Goal: Use online tool/utility: Utilize a website feature to perform a specific function

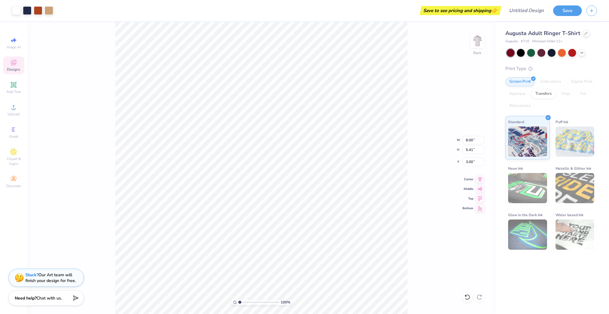
type input "1.36"
type input "6.81"
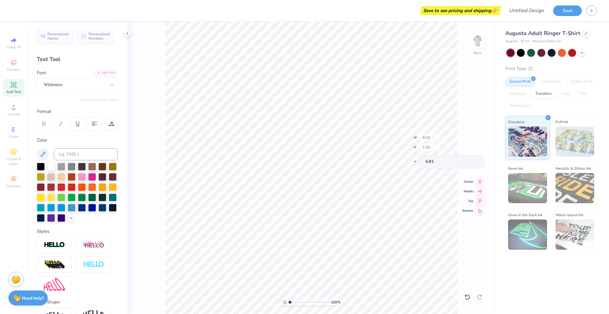
type input "1.97"
type input "3.47"
type input "3.10"
type input "1.95"
type input "1.21"
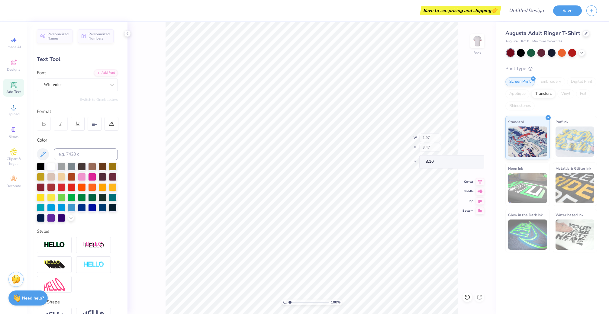
type input "4.34"
click at [102, 208] on div at bounding box center [102, 207] width 8 height 8
click at [102, 207] on div at bounding box center [102, 207] width 8 height 8
click at [19, 11] on div at bounding box center [16, 10] width 8 height 8
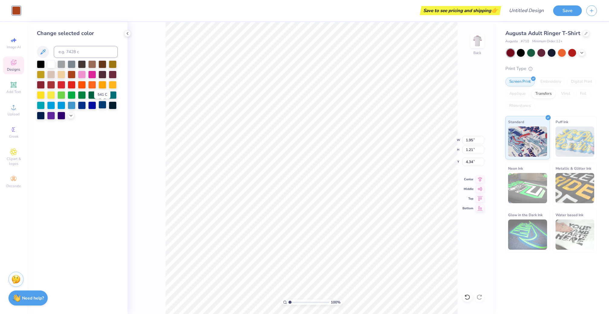
click at [102, 108] on div at bounding box center [102, 105] width 8 height 8
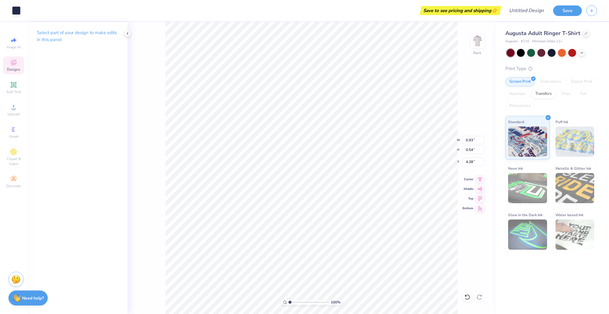
type input "1.95"
type input "1.18"
type input "4.30"
click at [17, 11] on div at bounding box center [16, 10] width 8 height 8
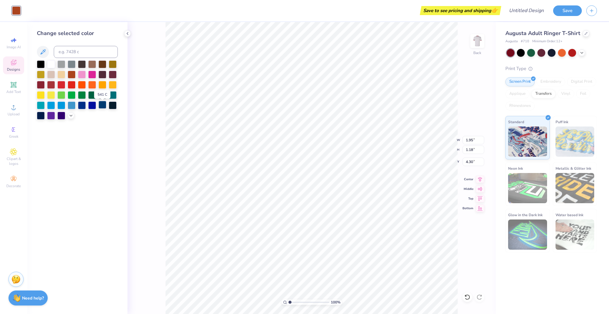
click at [100, 107] on div at bounding box center [102, 105] width 8 height 8
type input "2.17"
type input "1.63"
type input "3.87"
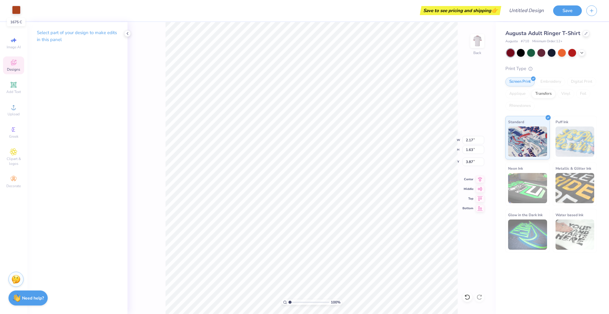
click at [17, 11] on div at bounding box center [16, 10] width 8 height 8
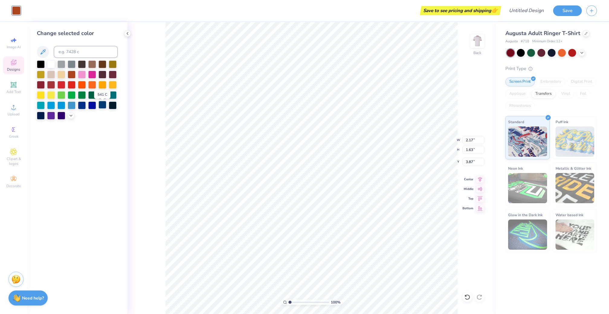
click at [102, 108] on div at bounding box center [102, 105] width 8 height 8
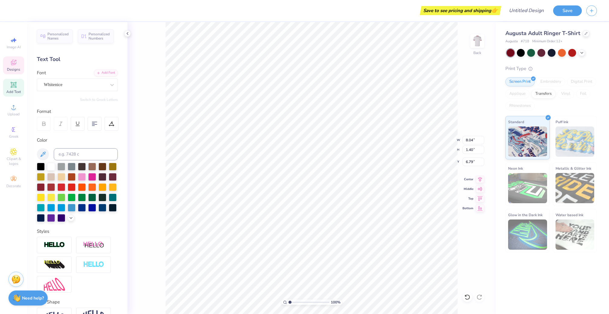
type textarea "Sigma Delta Tau"
type input "4.52"
type input "0.28"
type input "8.13"
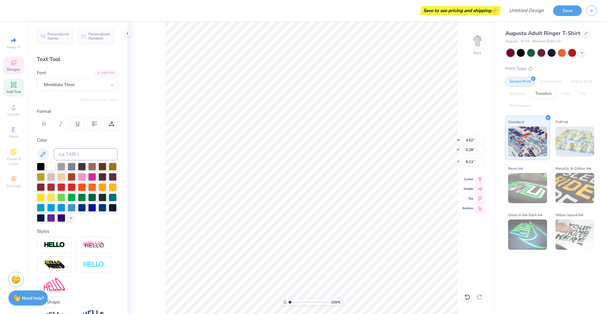
scroll to position [0, 2]
type textarea "5"
type textarea "Parents weekend 2025"
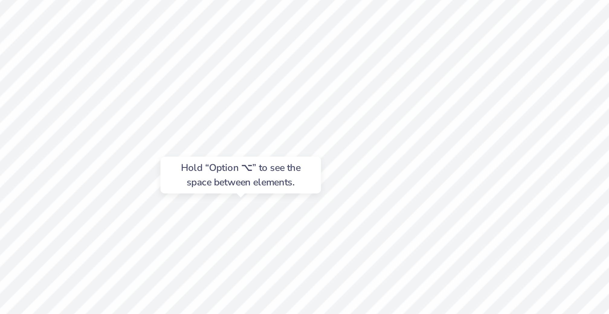
type input "8.06"
type input "8.22"
type input "1.40"
type input "6.79"
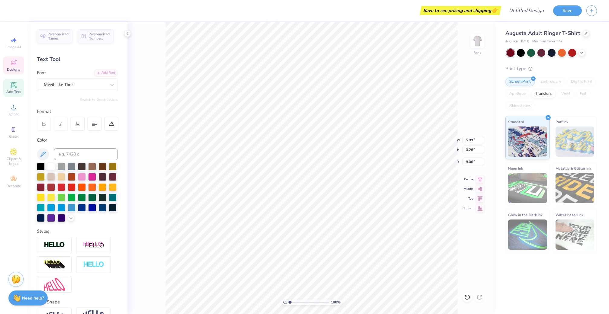
type input "8.22"
type input "1.40"
type input "6.79"
type input "5.89"
type input "0.26"
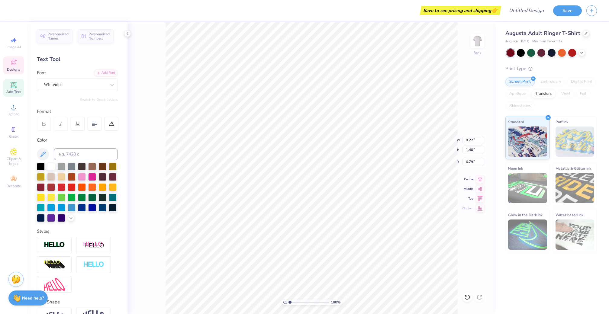
type input "8.06"
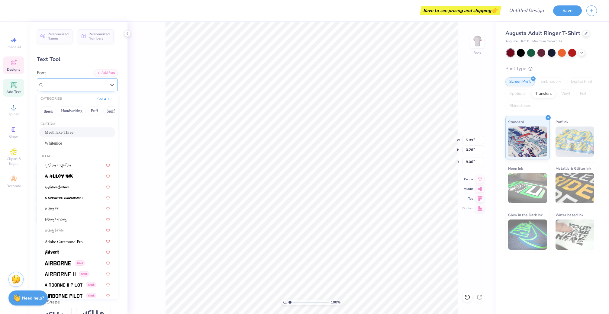
click at [99, 85] on div "Meethlake Three" at bounding box center [74, 84] width 63 height 9
click at [62, 284] on span at bounding box center [64, 285] width 38 height 6
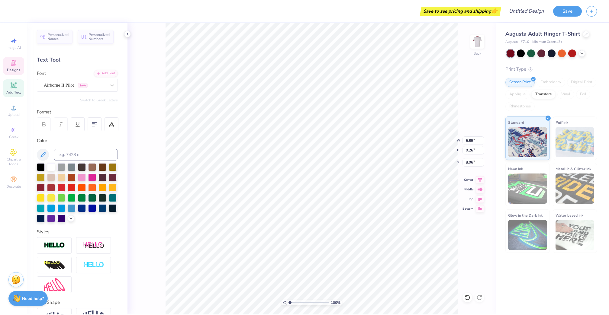
scroll to position [0, 2]
click at [143, 255] on div "100 % Back W 5.89 5.89 " H 0.26 0.26 " Y 8.06 8.06 " Center Middle Top Bottom" at bounding box center [312, 168] width 368 height 292
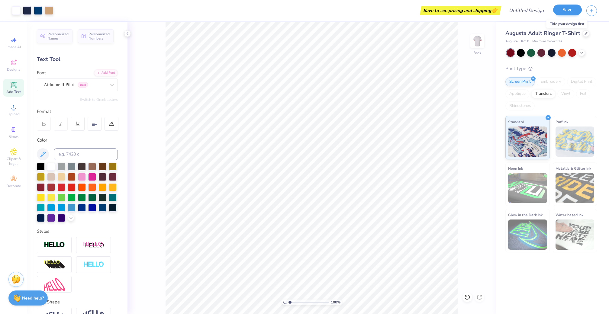
click at [571, 12] on button "Save" at bounding box center [567, 10] width 29 height 11
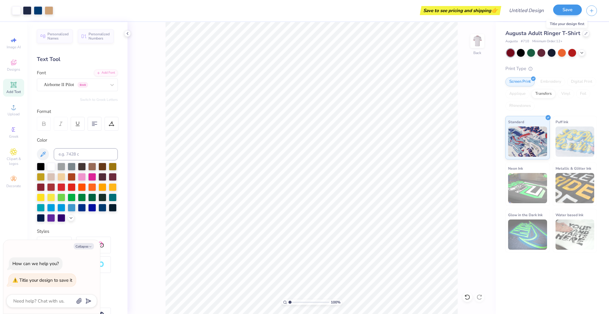
click at [565, 11] on button "Save" at bounding box center [567, 10] width 29 height 11
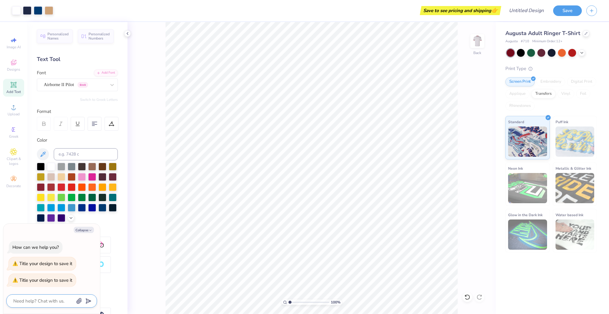
click at [58, 302] on textarea at bounding box center [43, 301] width 61 height 8
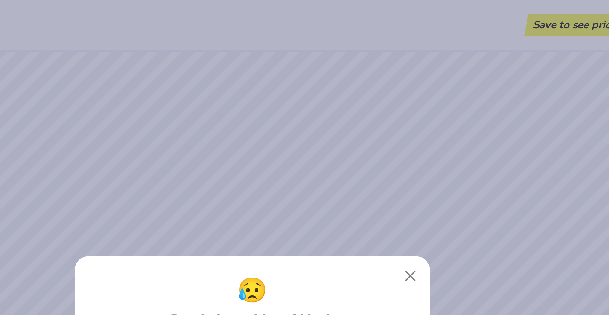
type textarea "x"
